Goal: Task Accomplishment & Management: Complete application form

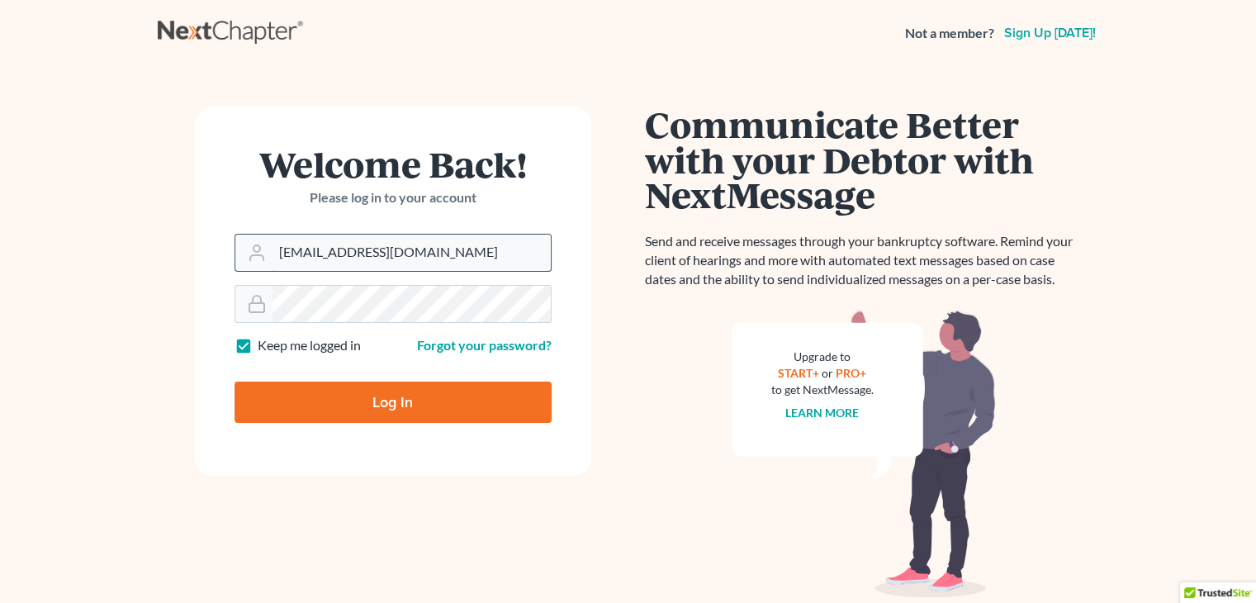
click at [414, 259] on input "vdruziako@aol.com" at bounding box center [411, 252] width 278 height 36
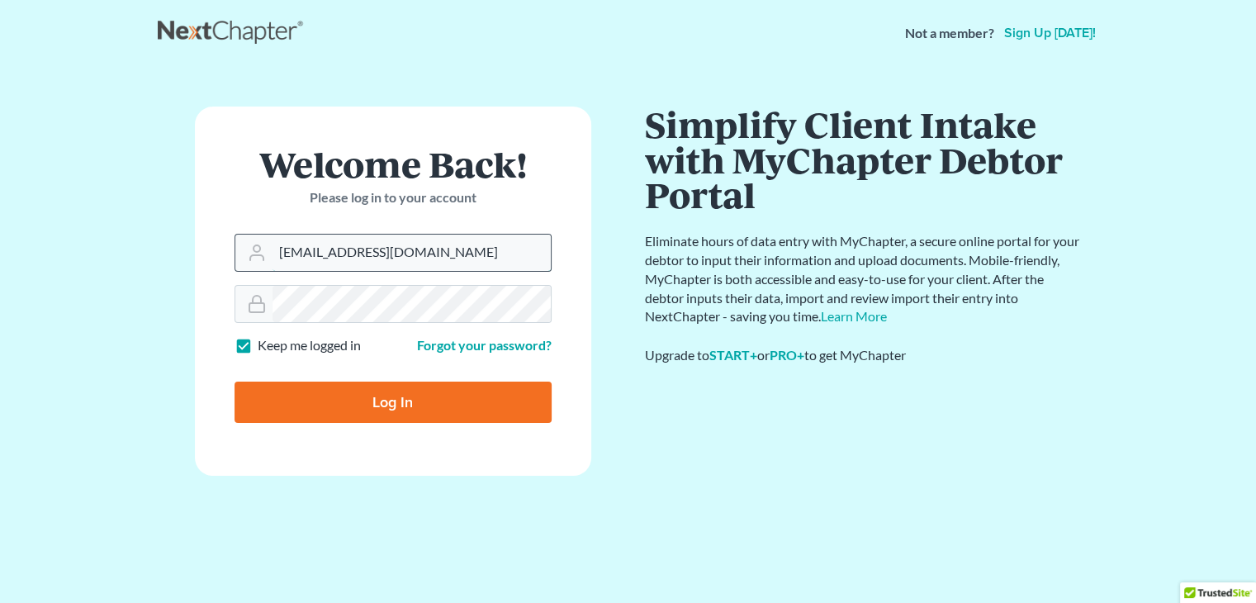
type input "dorie@victordruziakolaw.com"
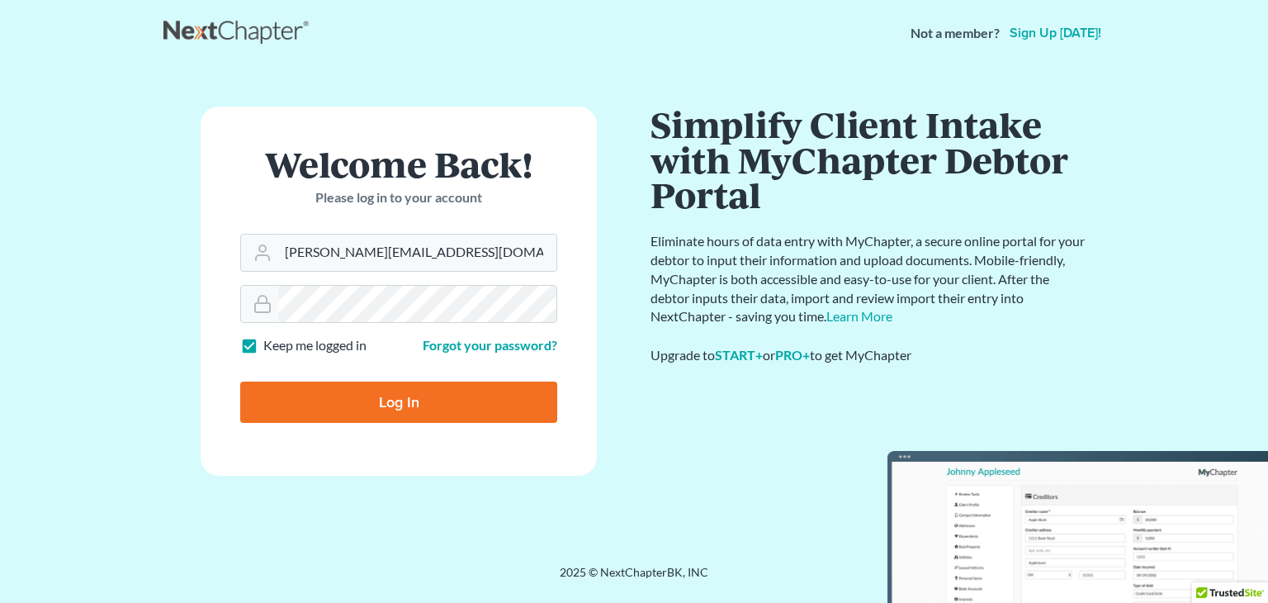
click at [380, 402] on input "Log In" at bounding box center [398, 401] width 317 height 41
type input "Thinking..."
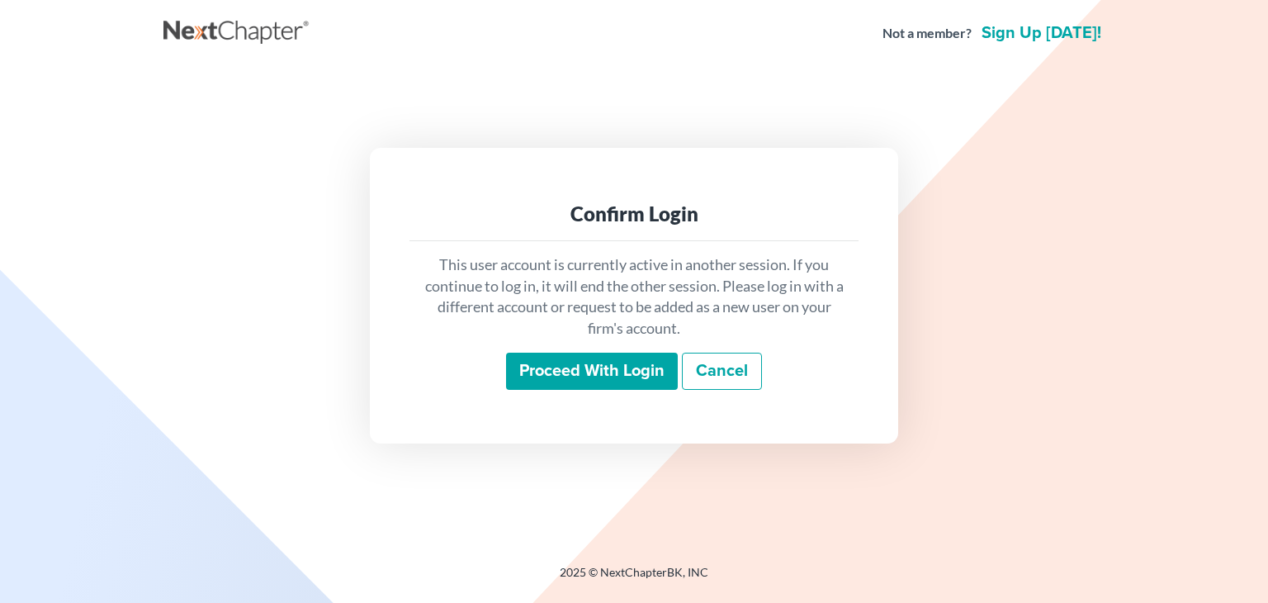
click at [578, 371] on input "Proceed with login" at bounding box center [592, 372] width 172 height 38
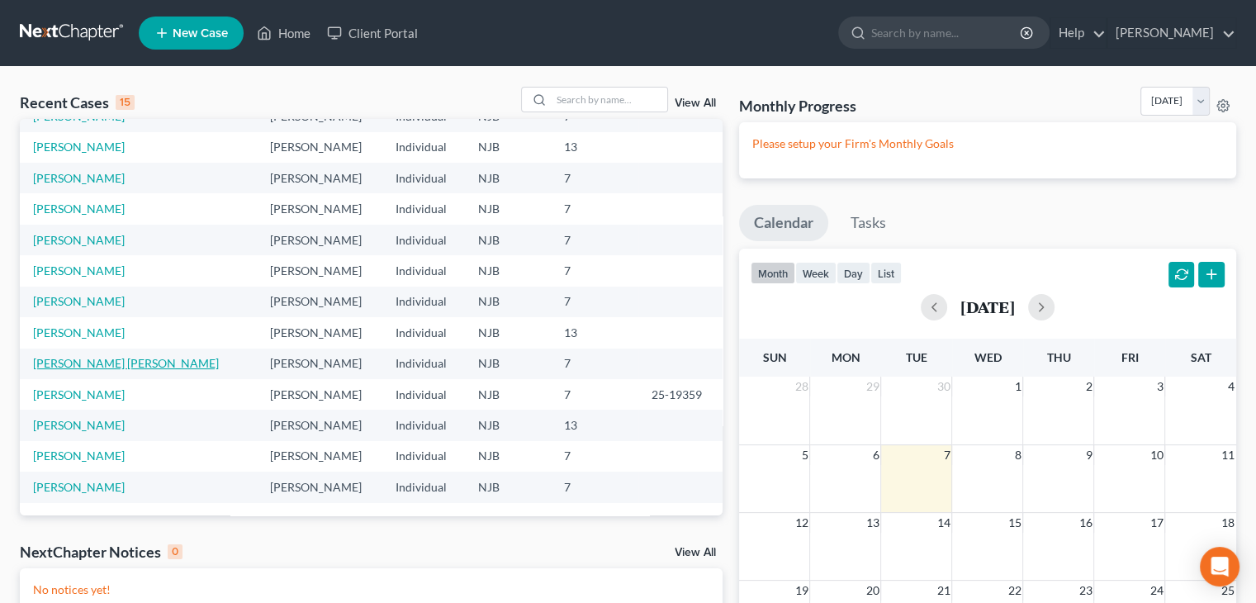
scroll to position [258, 0]
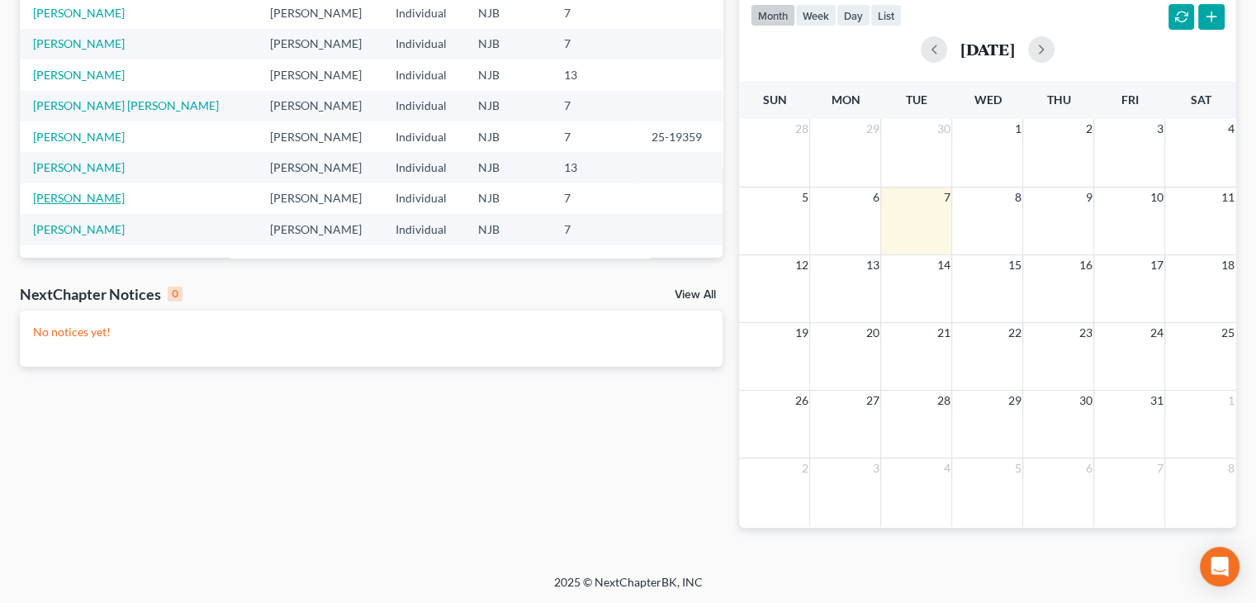
click at [60, 197] on link "Hannah, Shana" at bounding box center [79, 198] width 92 height 14
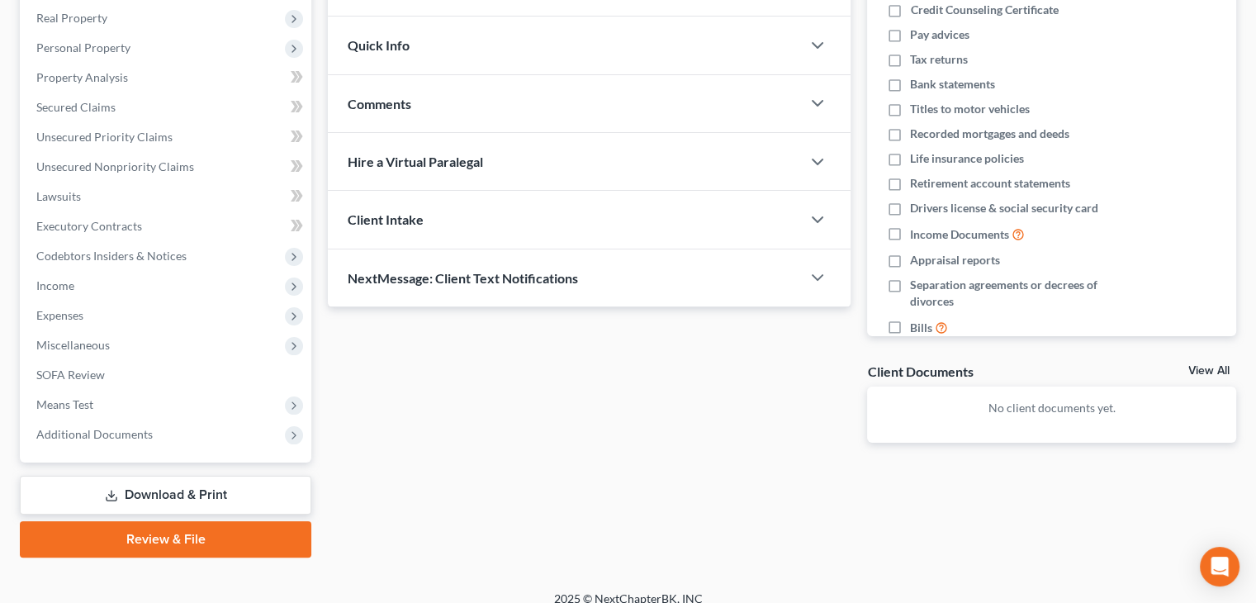
scroll to position [100, 0]
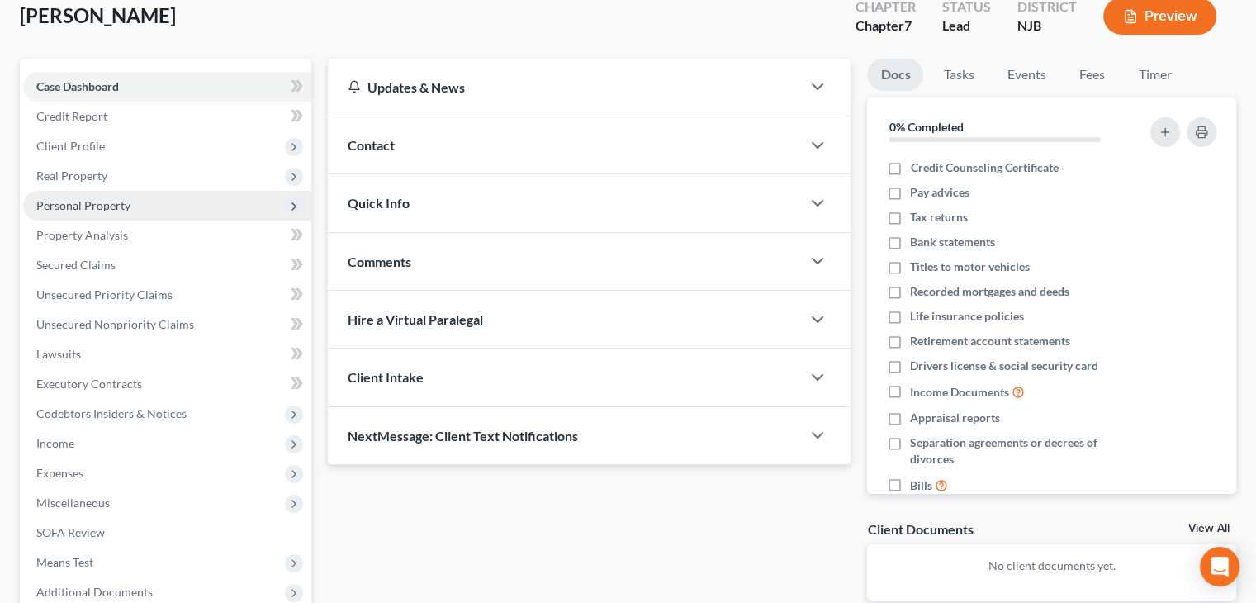
click at [100, 202] on span "Personal Property" at bounding box center [83, 205] width 94 height 14
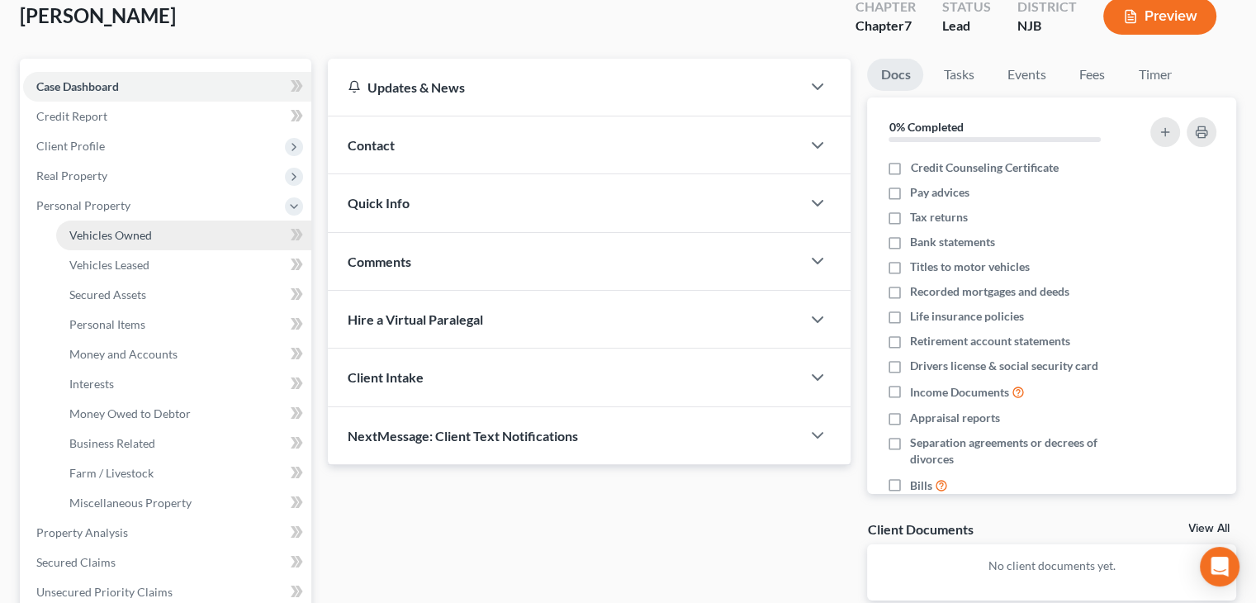
click at [106, 236] on span "Vehicles Owned" at bounding box center [110, 235] width 83 height 14
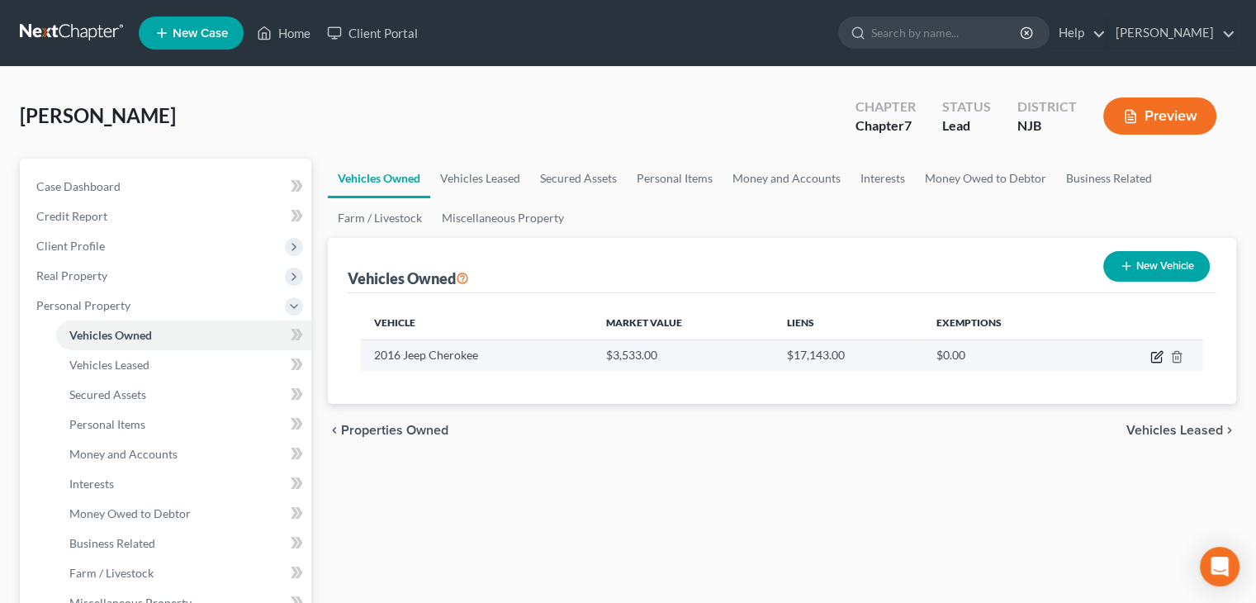
click at [1152, 354] on icon "button" at bounding box center [1156, 356] width 13 height 13
select select "0"
select select "10"
select select "0"
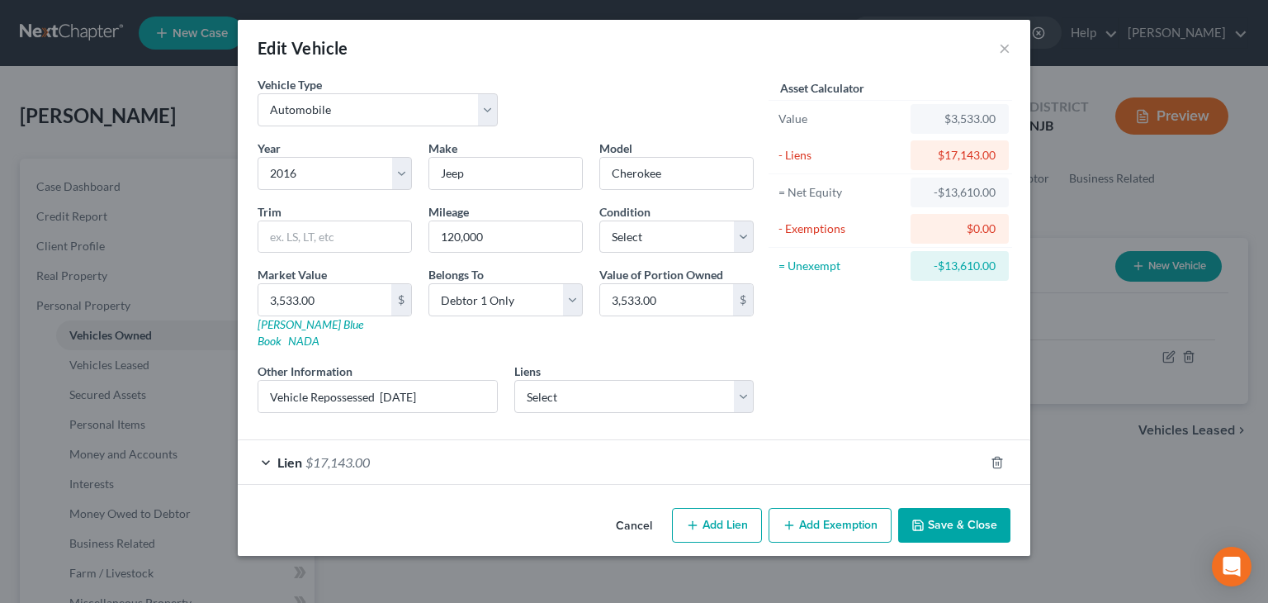
click at [945, 509] on button "Save & Close" at bounding box center [954, 525] width 112 height 35
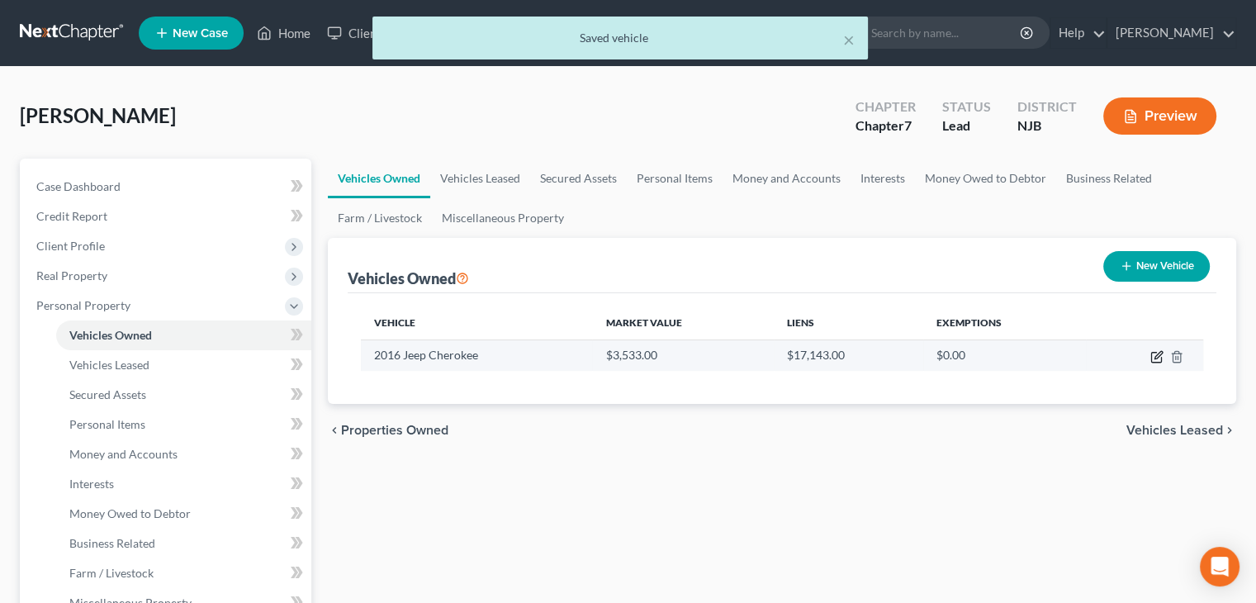
drag, startPoint x: 1152, startPoint y: 348, endPoint x: 1141, endPoint y: 348, distance: 10.8
click at [1152, 350] on icon "button" at bounding box center [1156, 356] width 13 height 13
select select "0"
select select "10"
select select "0"
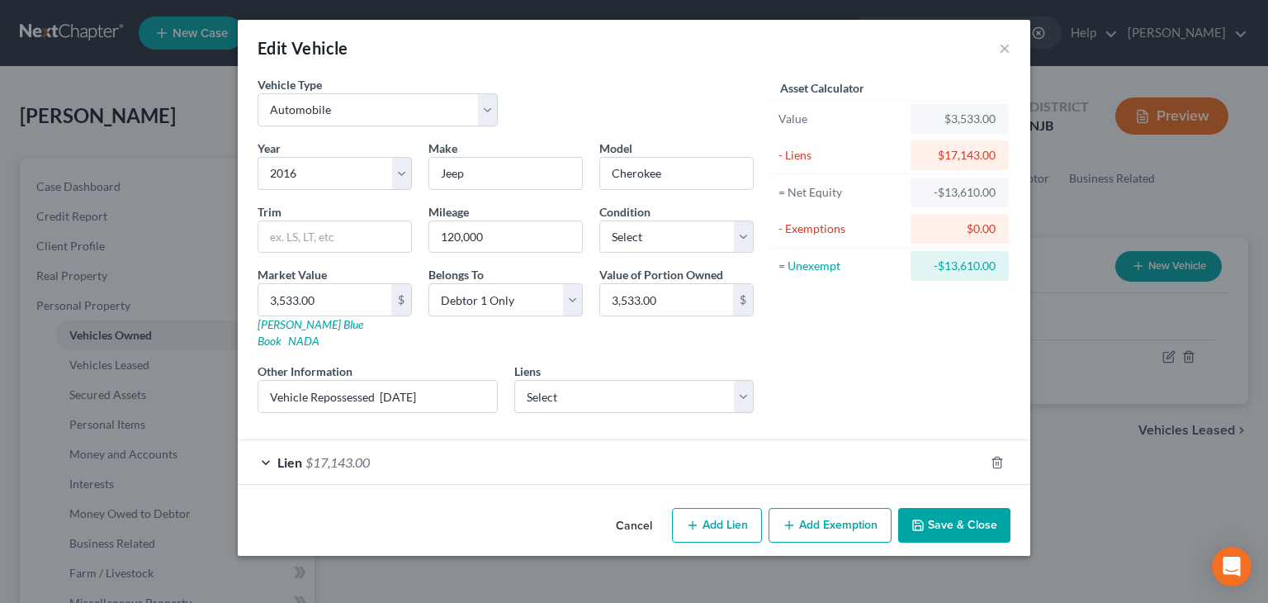
click at [329, 454] on span "$17,143.00" at bounding box center [337, 462] width 64 height 16
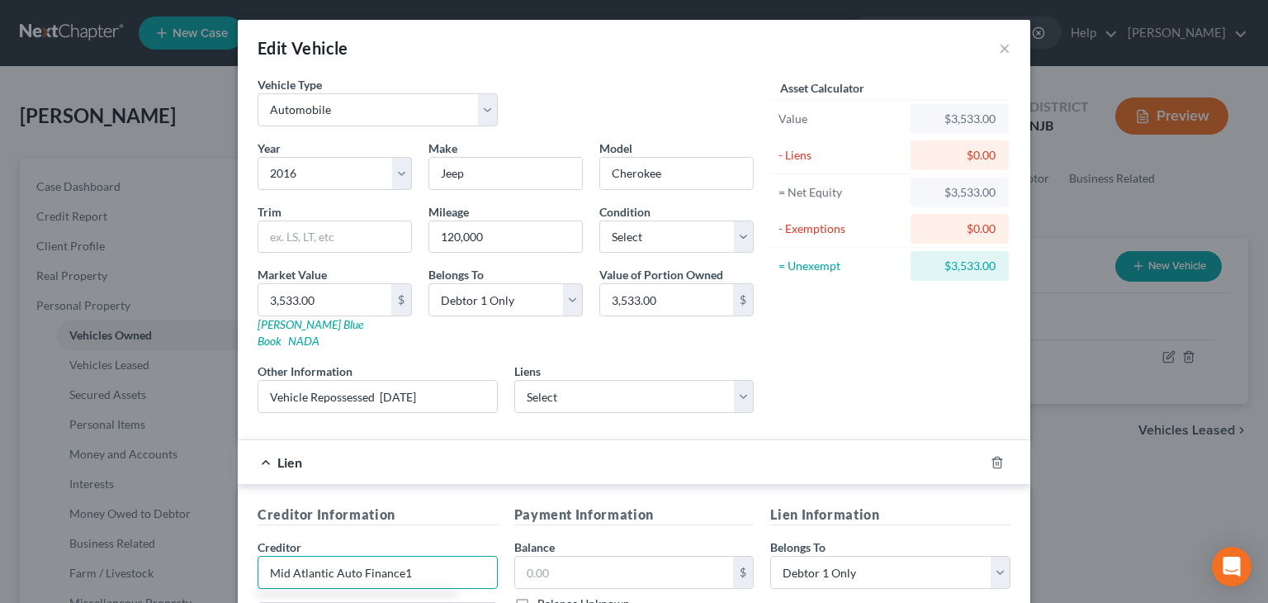
type input "Mid Atlantic Auto Finance"
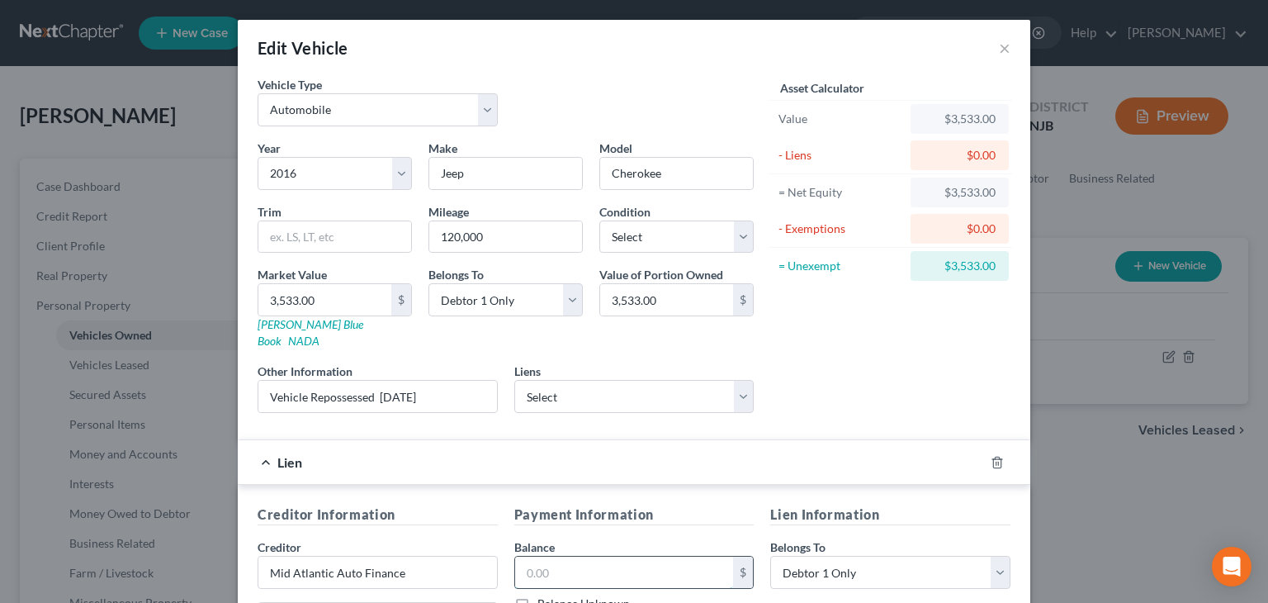
click at [545, 556] on input "text" at bounding box center [624, 571] width 219 height 31
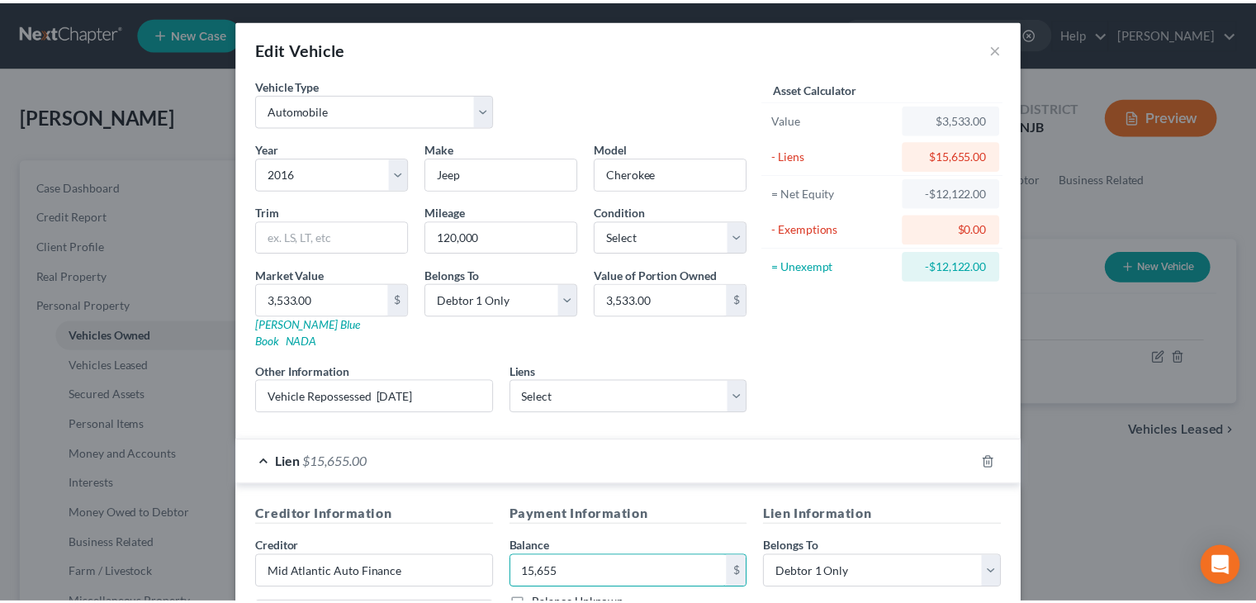
scroll to position [297, 0]
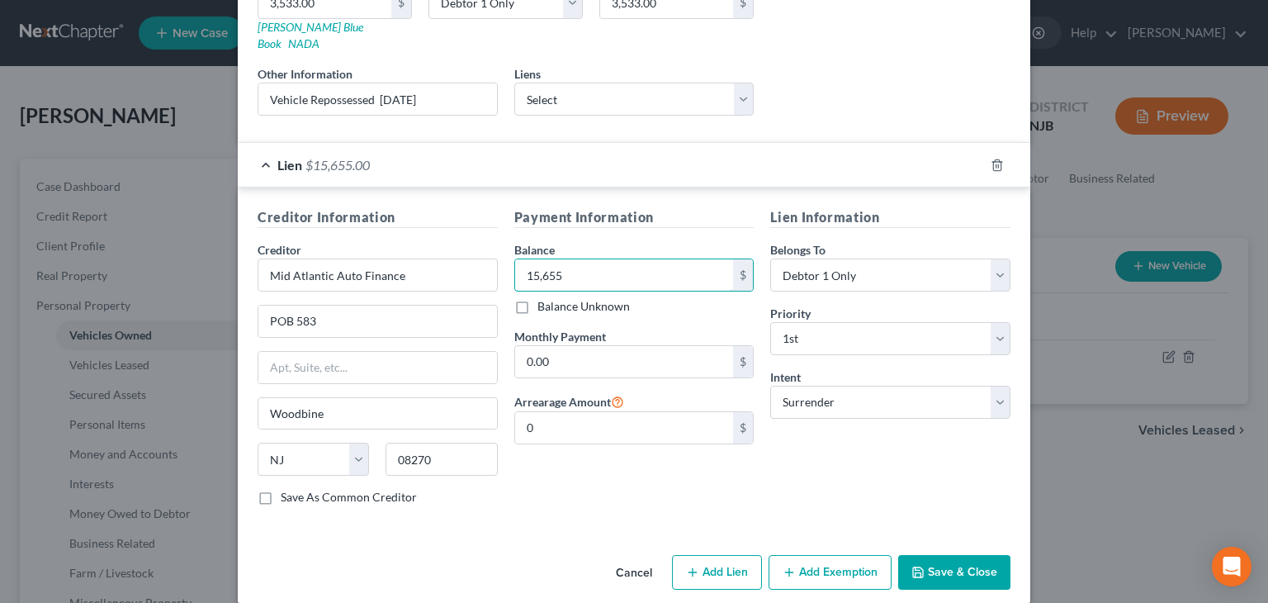
type input "15,655"
click at [973, 559] on button "Save & Close" at bounding box center [954, 572] width 112 height 35
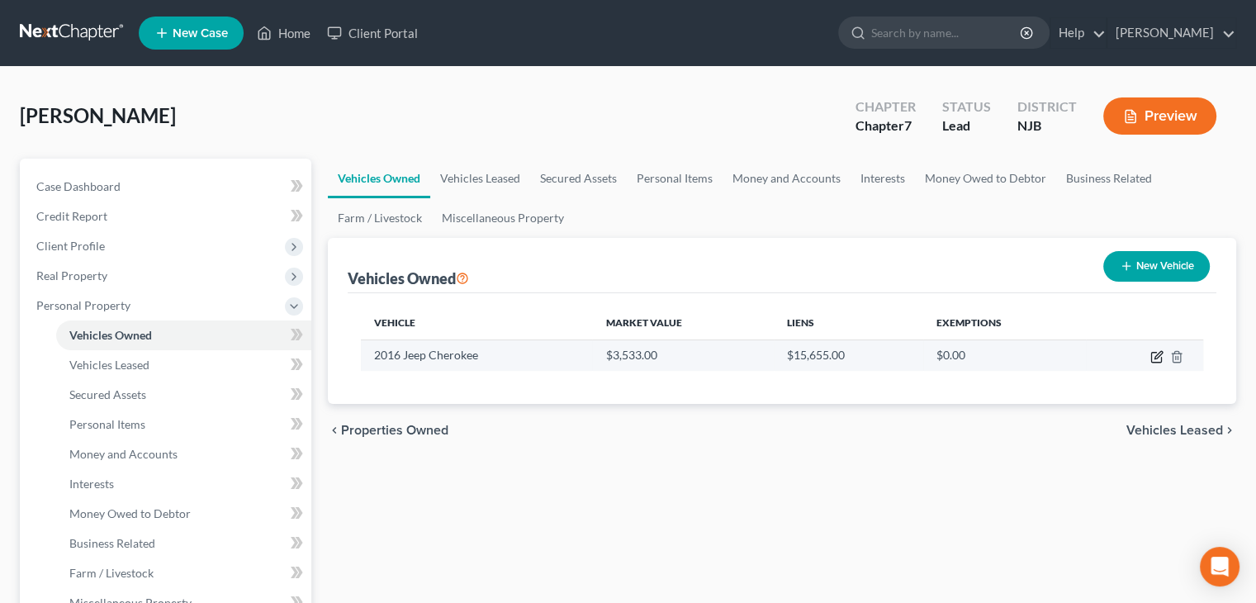
click at [1158, 358] on icon "button" at bounding box center [1156, 356] width 13 height 13
select select "0"
select select "10"
select select "0"
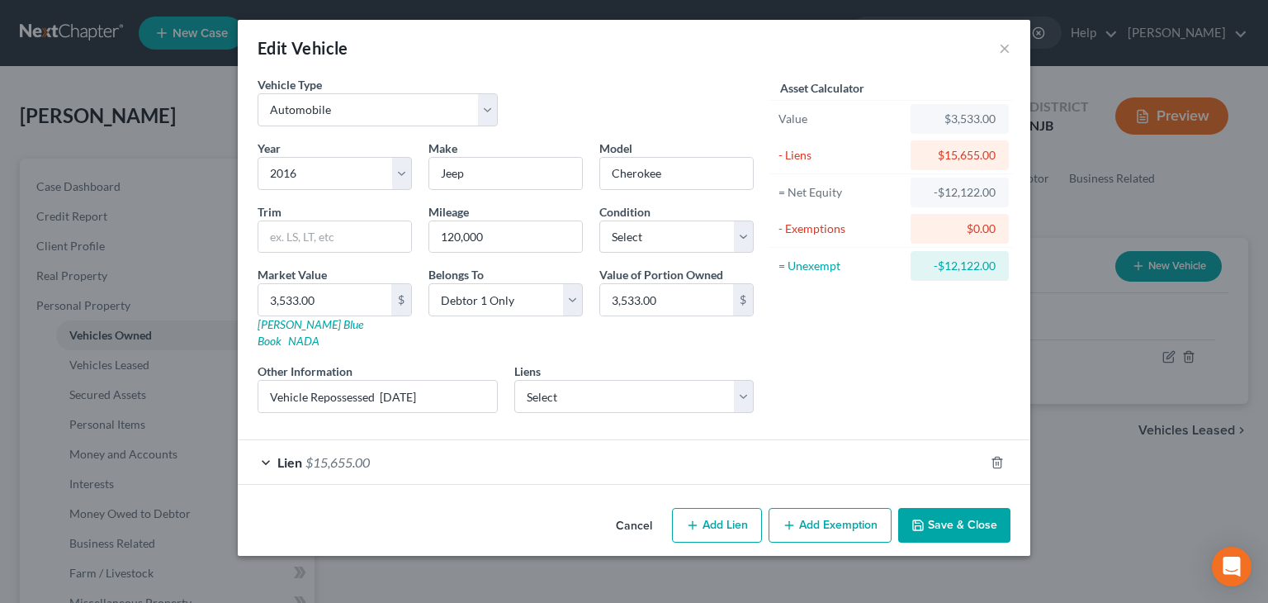
drag, startPoint x: 1050, startPoint y: 371, endPoint x: 1144, endPoint y: 278, distance: 131.9
click at [1144, 278] on div "Edit Vehicle × Vehicle Type Select Automobile Truck Trailer Watercraft Aircraft…" at bounding box center [634, 301] width 1268 height 603
click at [941, 508] on button "Save & Close" at bounding box center [954, 525] width 112 height 35
